Goal: Find specific page/section: Find specific page/section

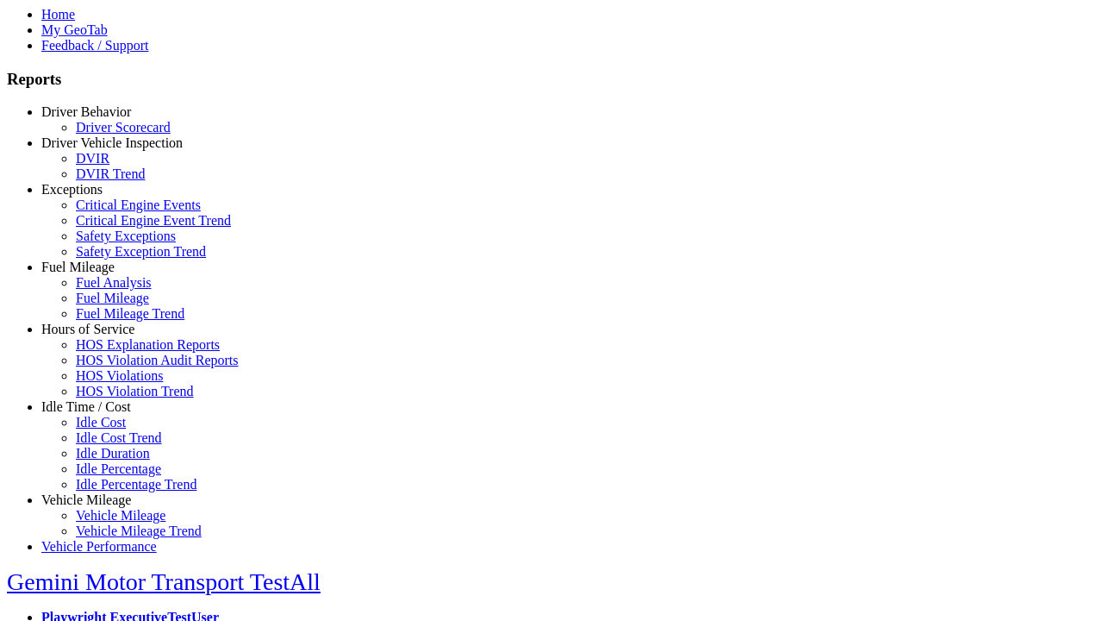
click at [99, 336] on link "Hours of Service" at bounding box center [87, 329] width 93 height 15
click at [112, 352] on link "HOS Explanation Reports" at bounding box center [148, 344] width 144 height 15
